Goal: Information Seeking & Learning: Learn about a topic

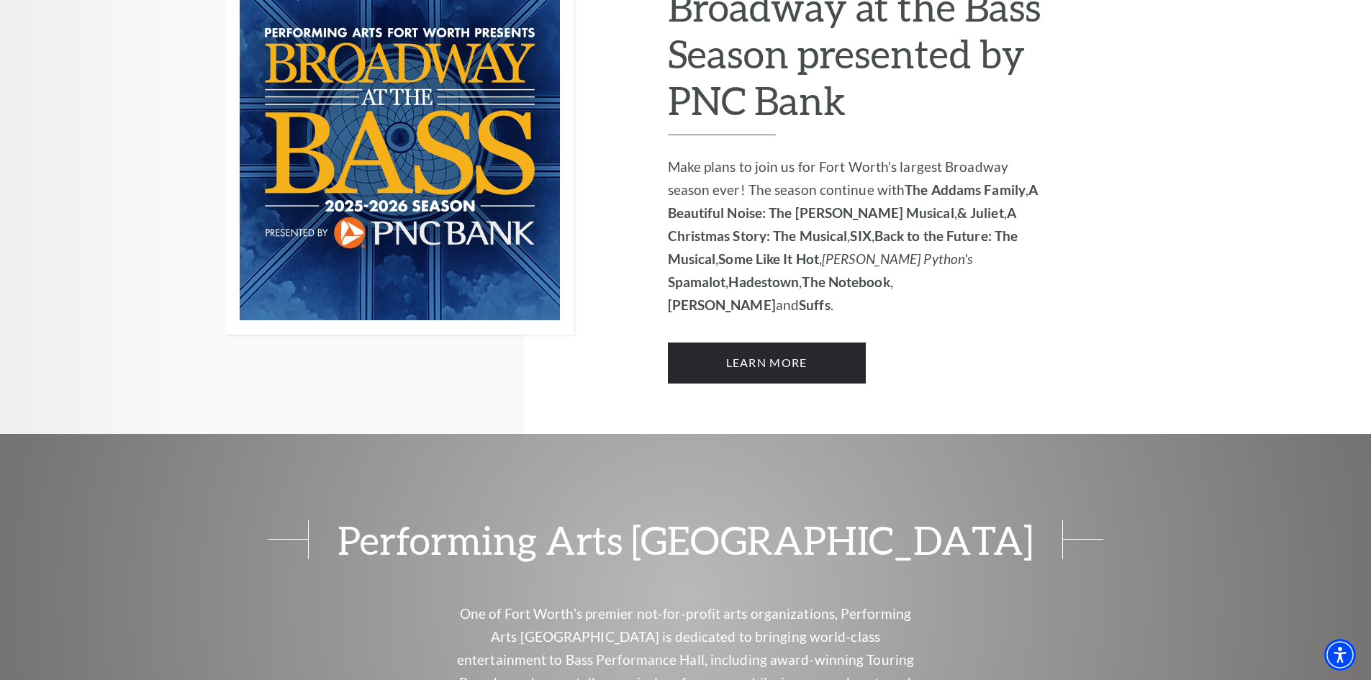
scroll to position [1151, 0]
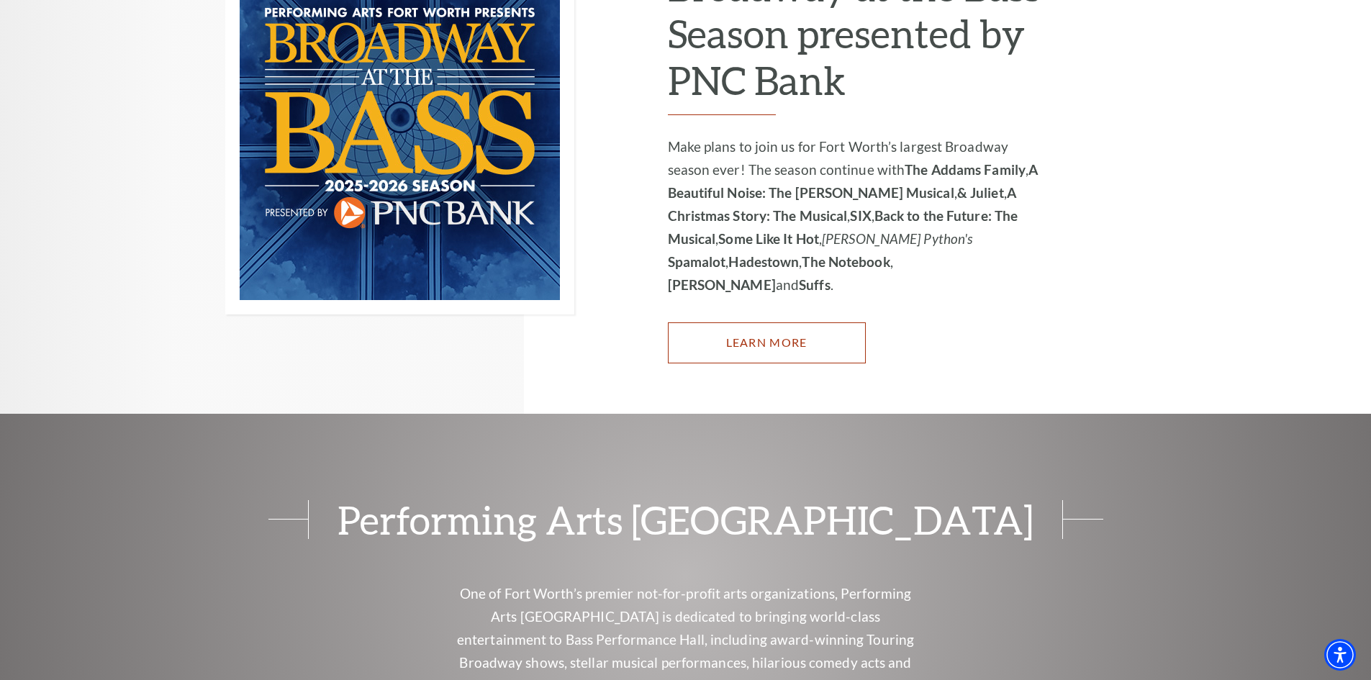
click at [780, 322] on link "Learn More" at bounding box center [767, 342] width 198 height 40
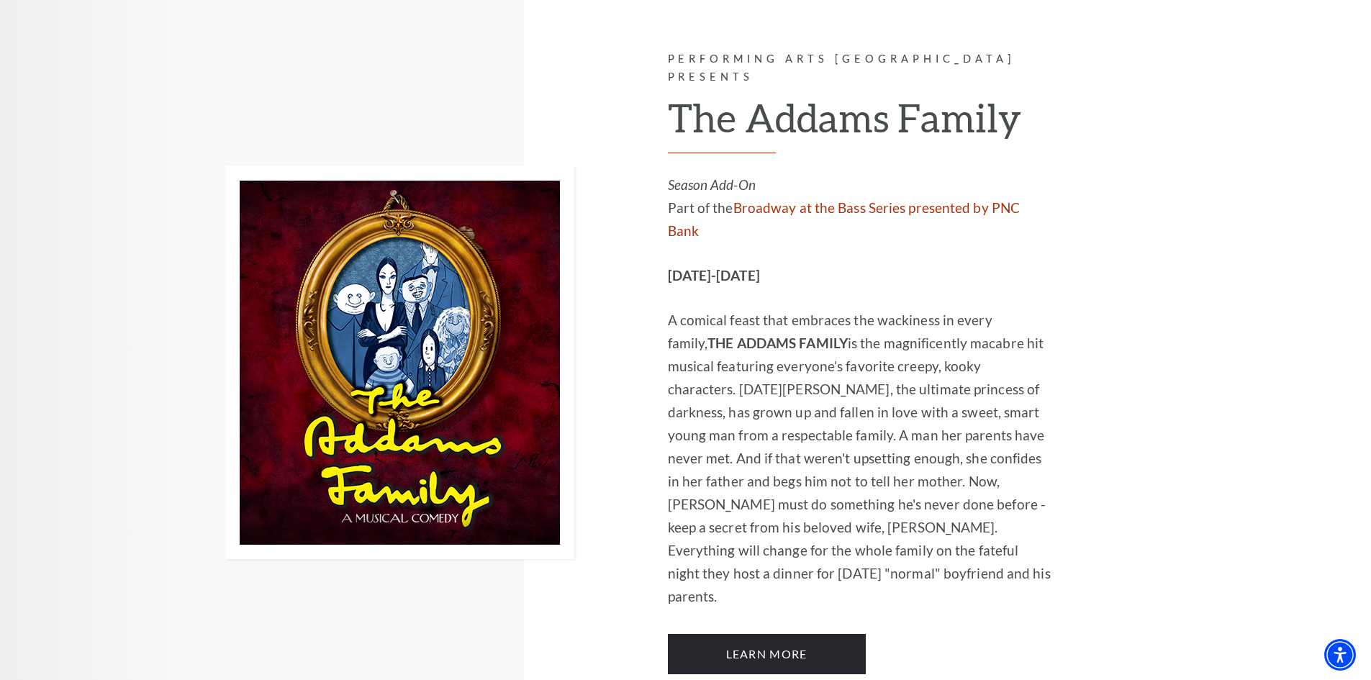
scroll to position [1687, 0]
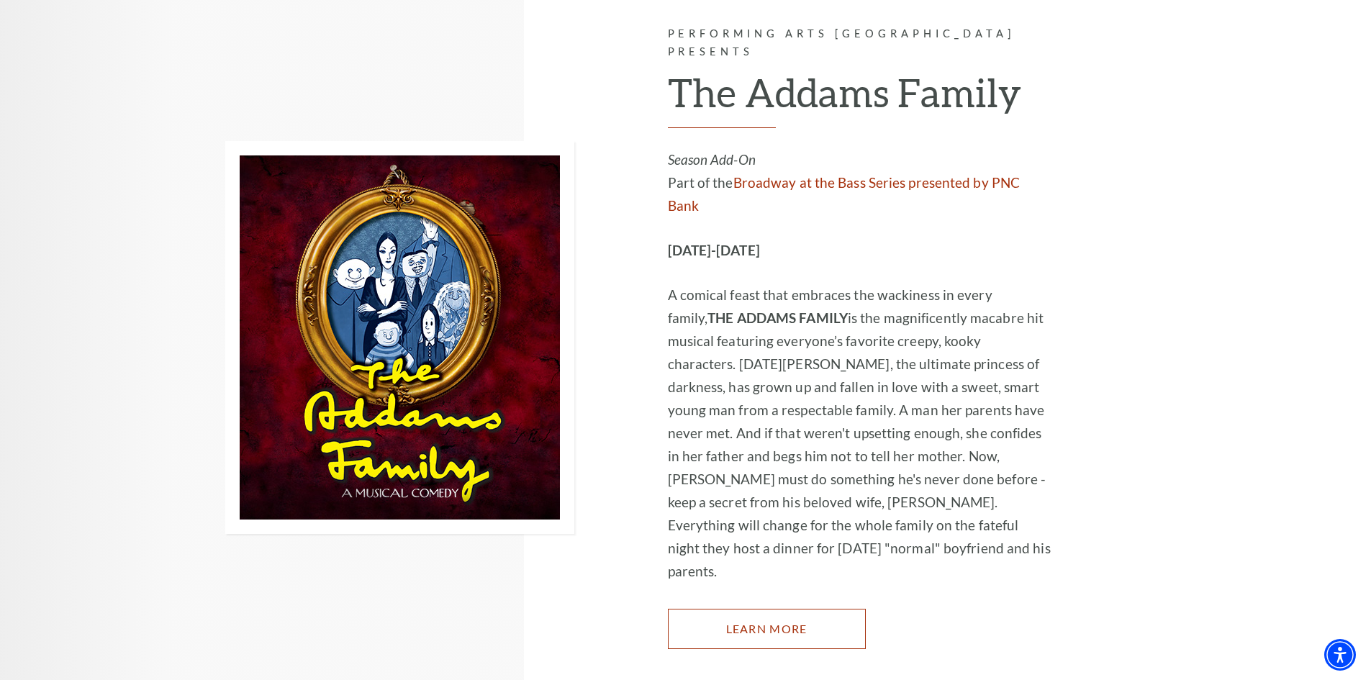
click at [822, 609] on link "Learn More" at bounding box center [767, 629] width 198 height 40
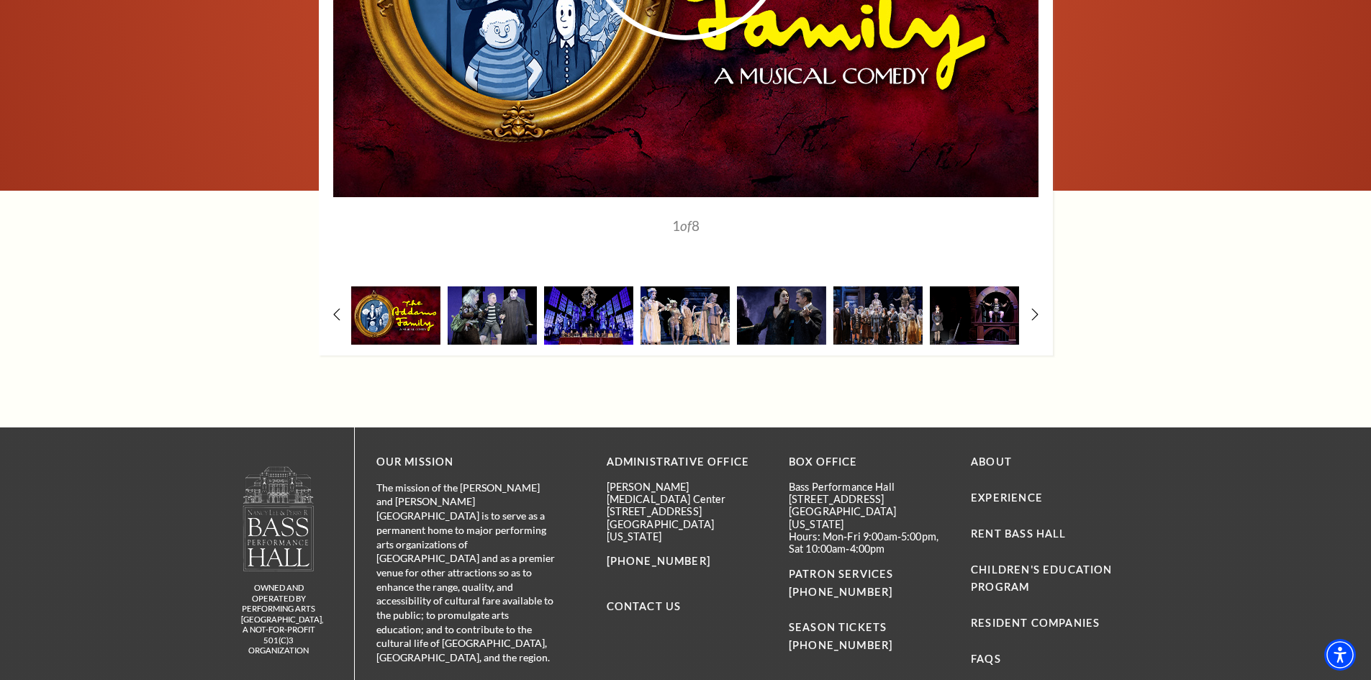
scroll to position [2302, 0]
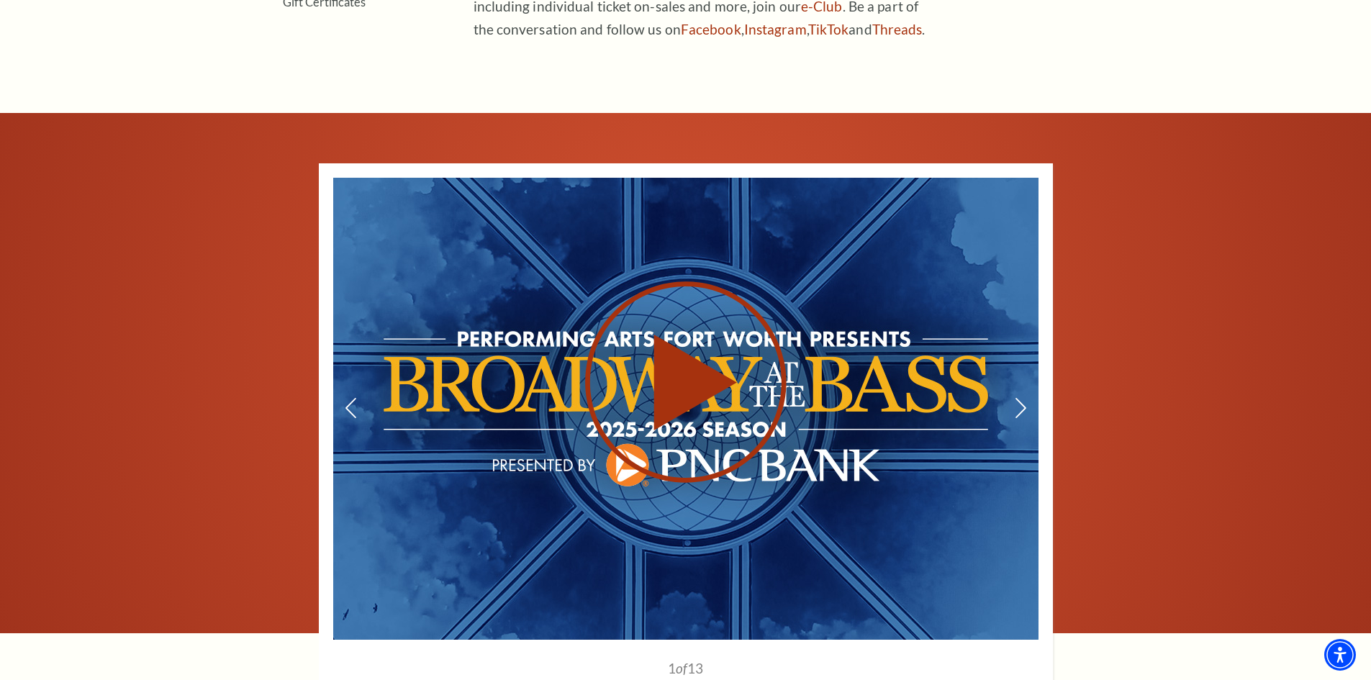
click at [749, 372] on icon at bounding box center [685, 382] width 353 height 204
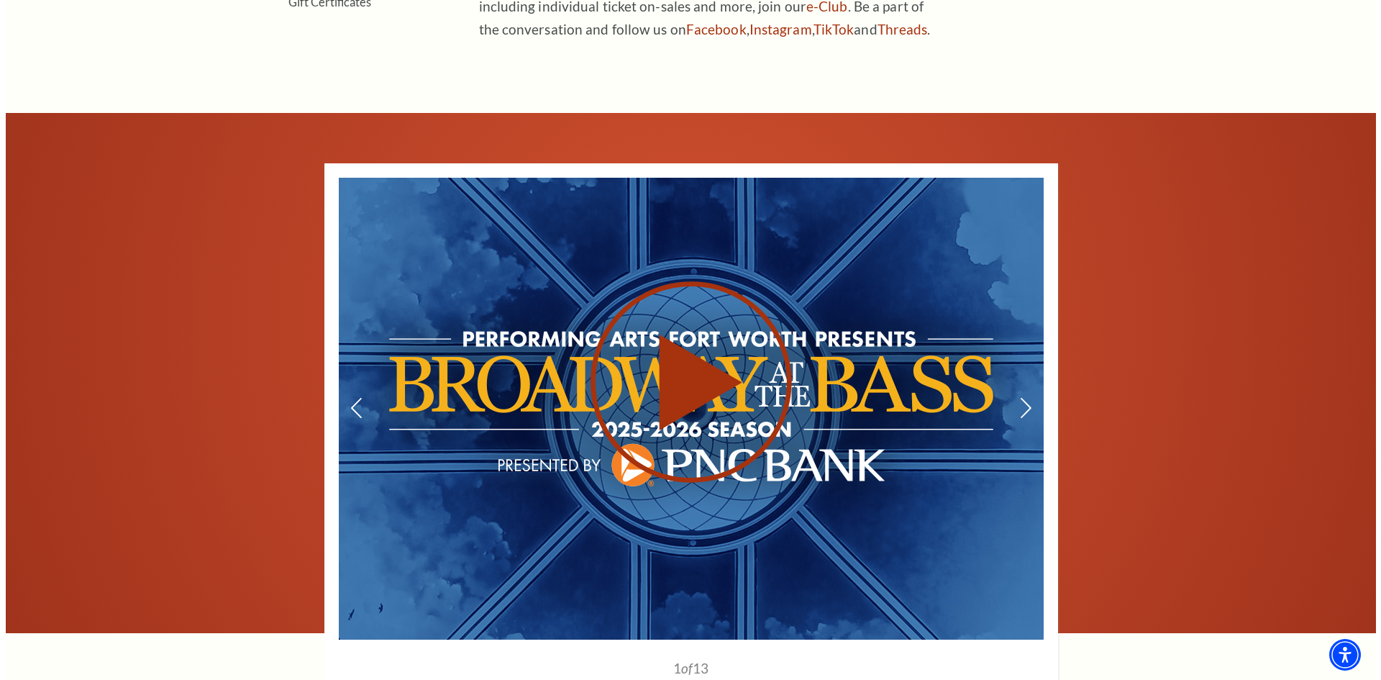
scroll to position [794, 0]
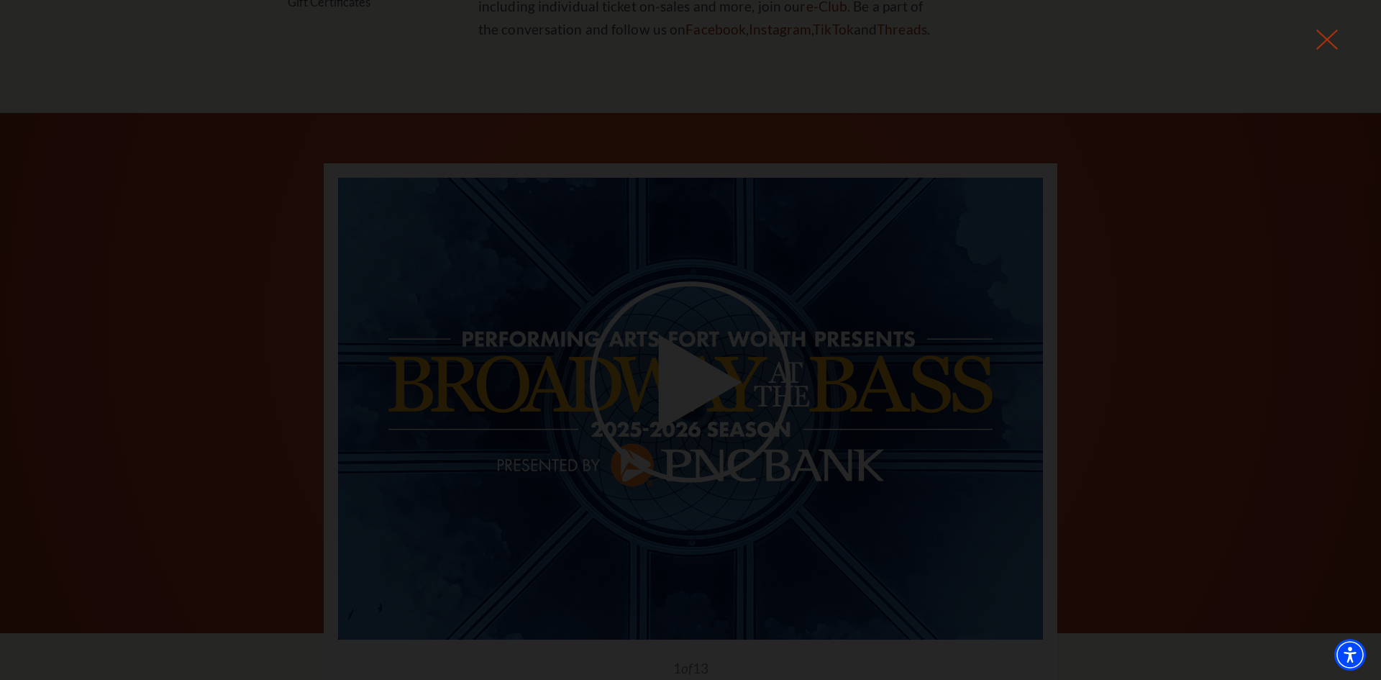
click at [1325, 35] on icon at bounding box center [1328, 40] width 22 height 22
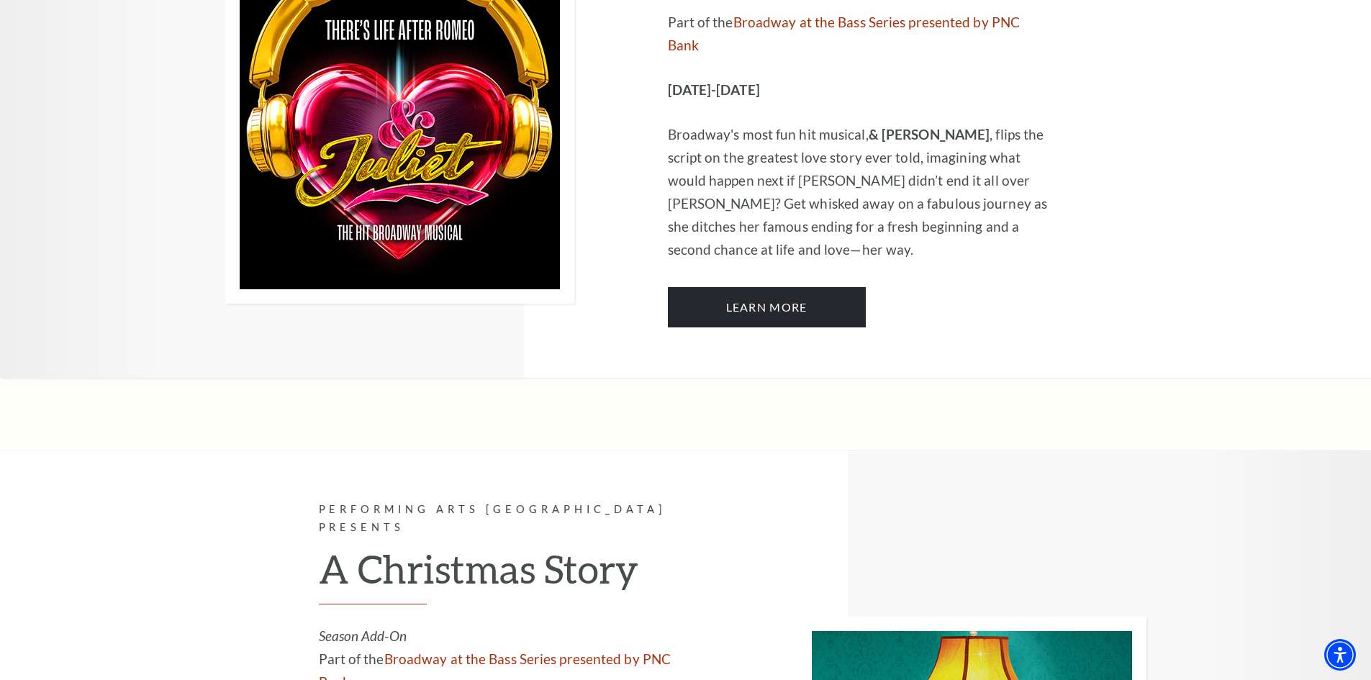
scroll to position [3585, 0]
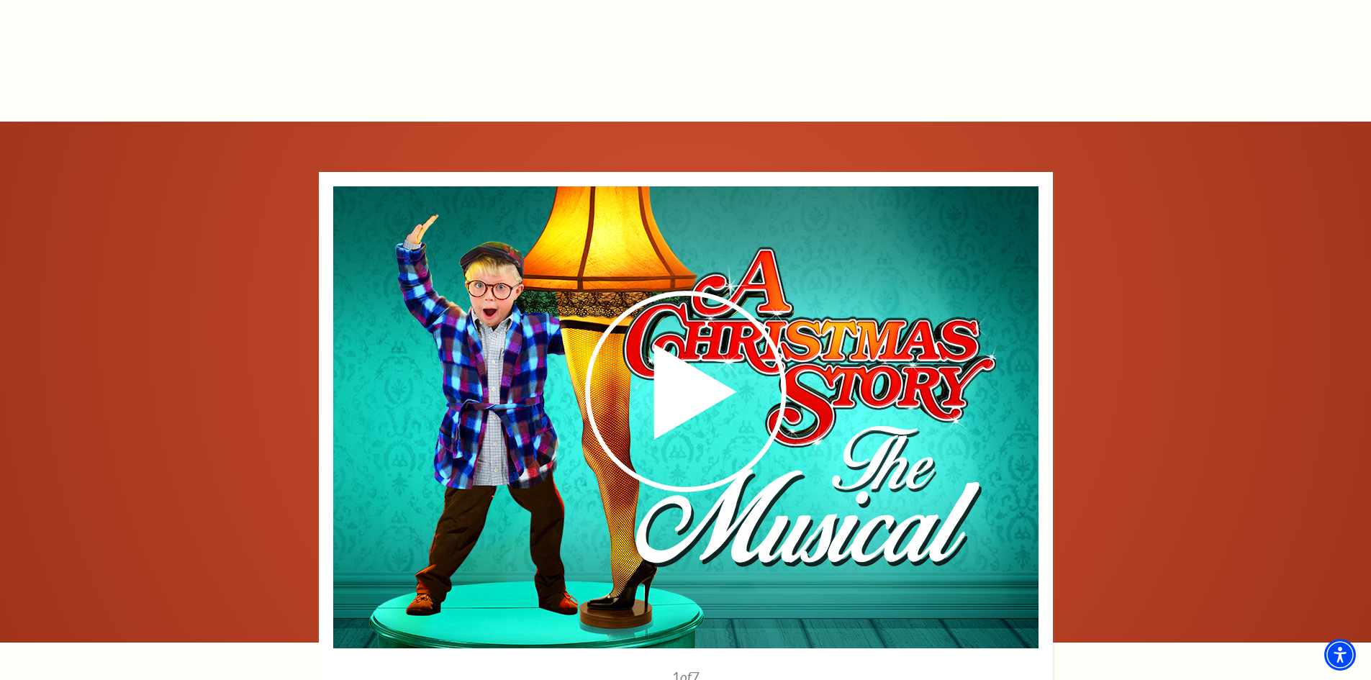
scroll to position [1799, 0]
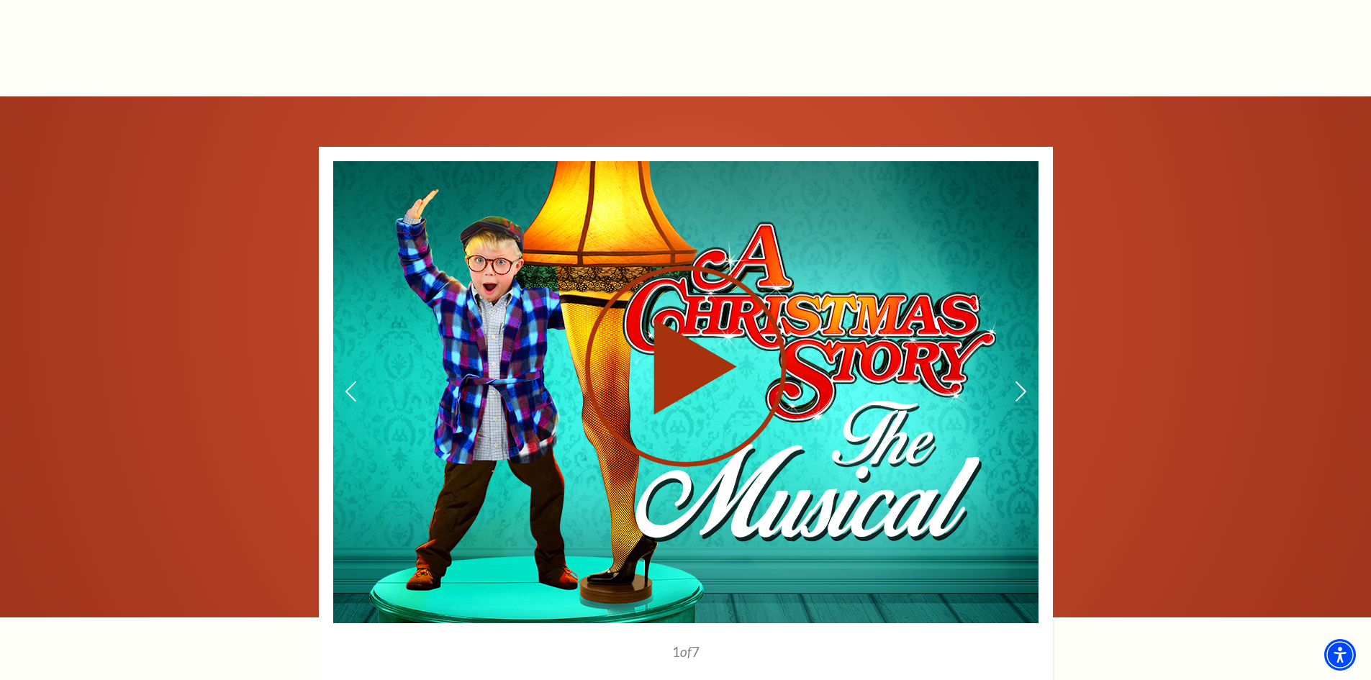
click at [698, 348] on use at bounding box center [685, 365] width 201 height 201
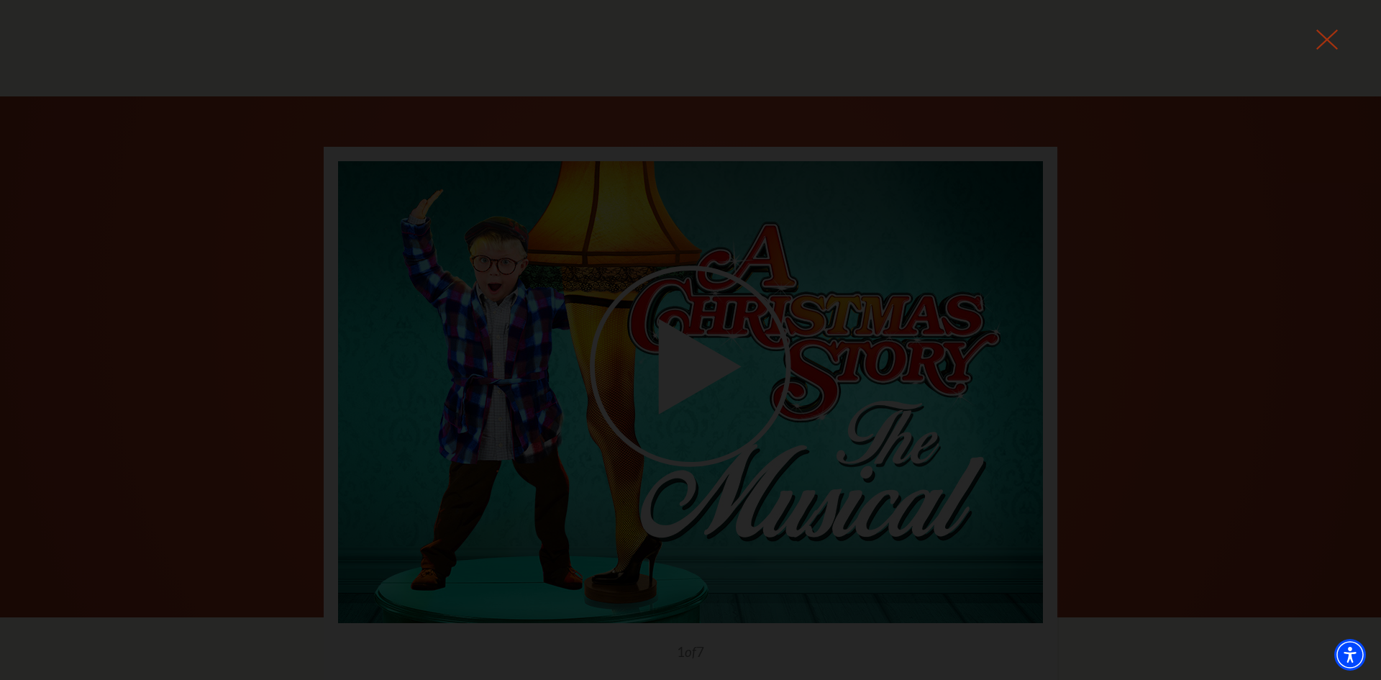
click at [1330, 29] on icon at bounding box center [1328, 40] width 22 height 22
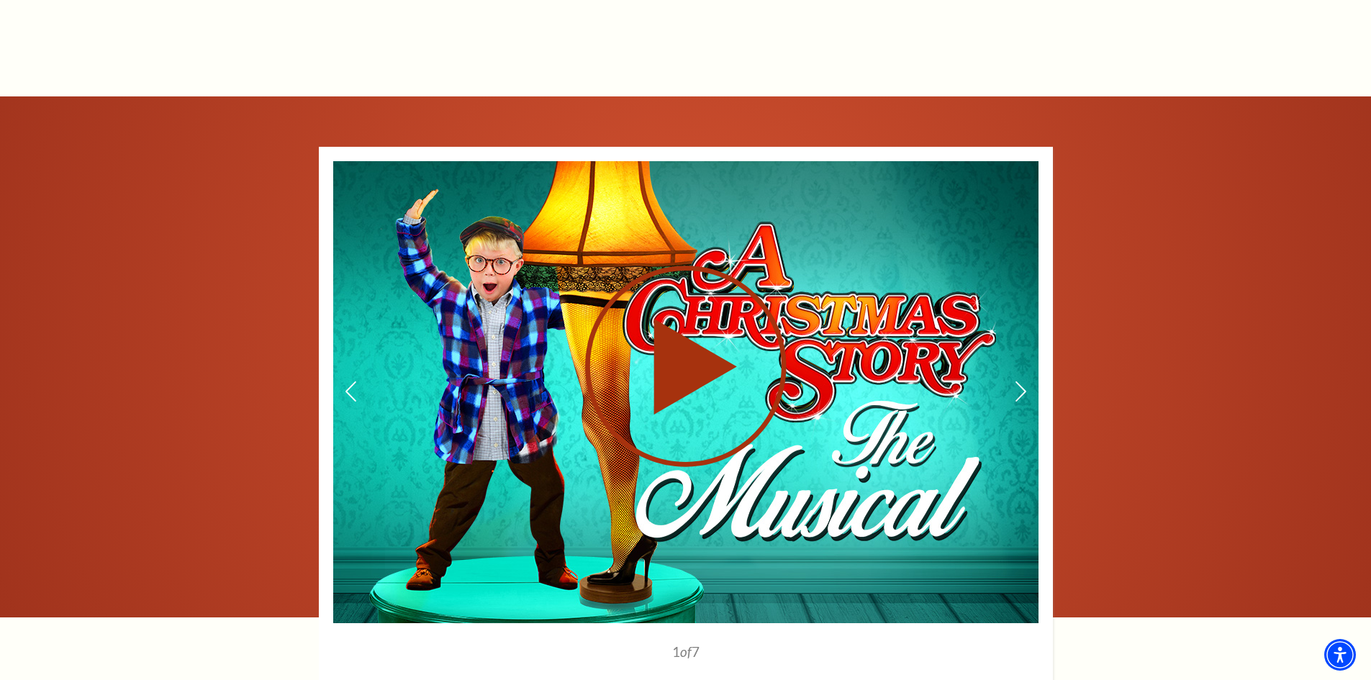
scroll to position [0, 0]
click at [731, 350] on icon at bounding box center [685, 366] width 353 height 204
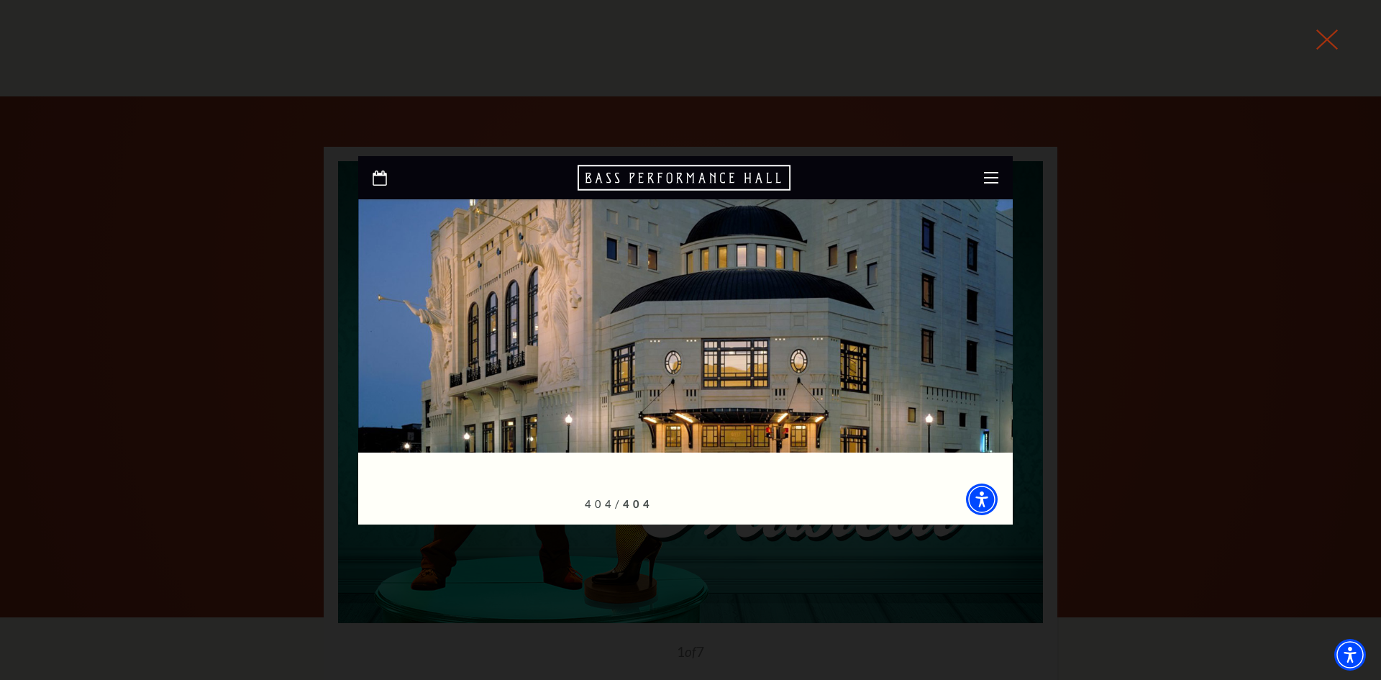
click at [1317, 43] on icon at bounding box center [1328, 40] width 22 height 22
